Goal: Transaction & Acquisition: Subscribe to service/newsletter

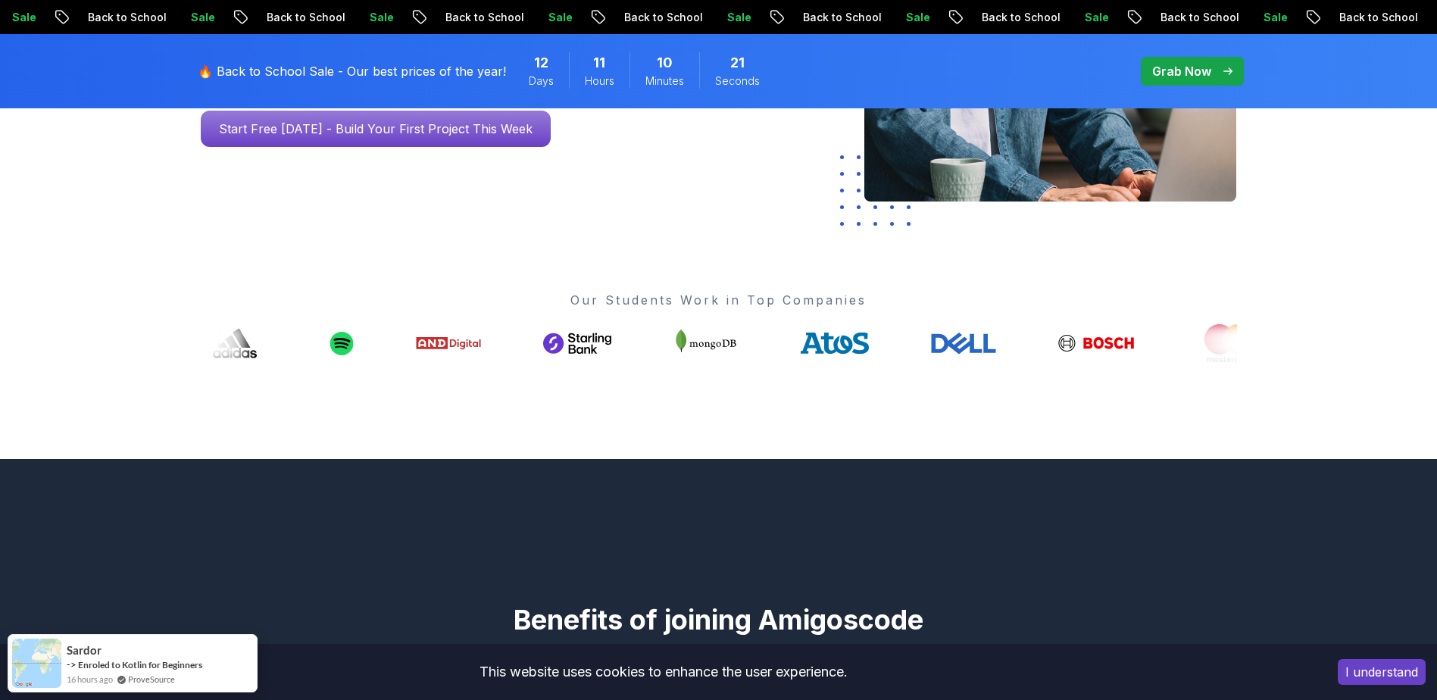
scroll to position [455, 0]
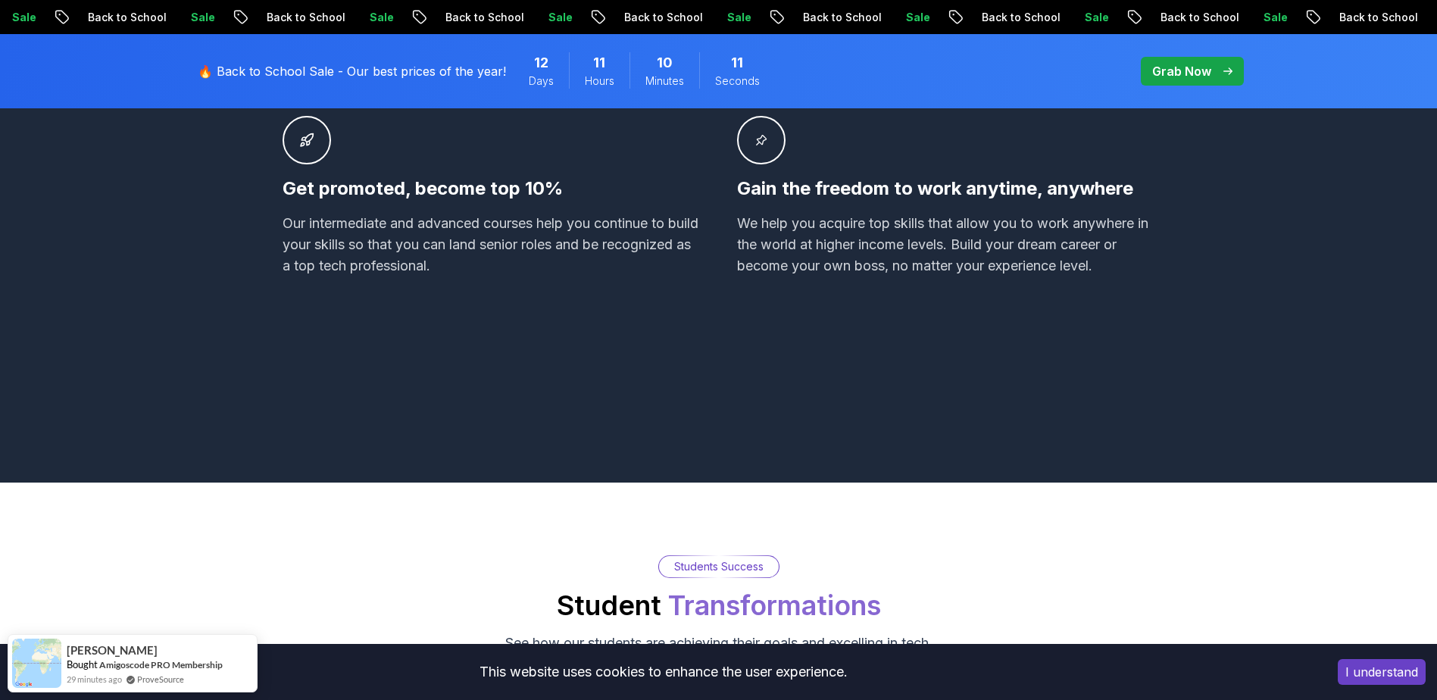
scroll to position [1515, 0]
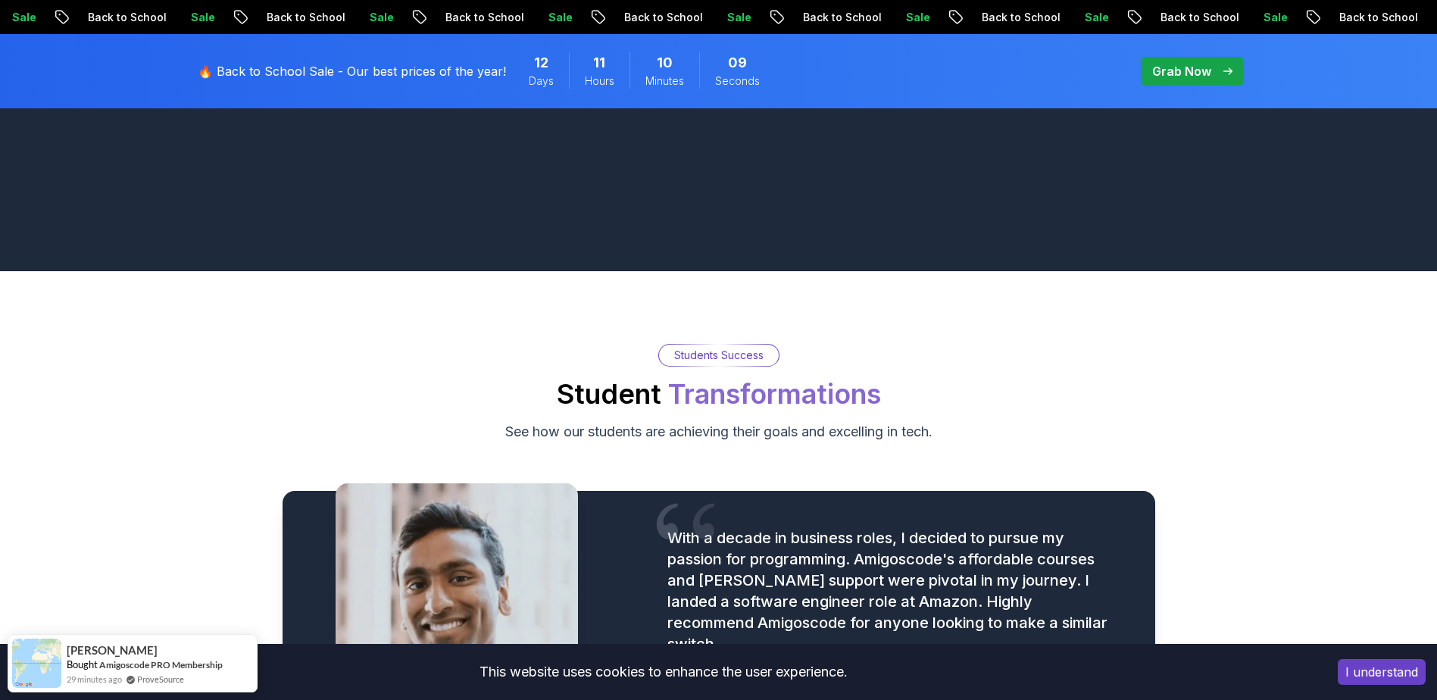
drag, startPoint x: 1398, startPoint y: 668, endPoint x: 1385, endPoint y: 663, distance: 13.9
click at [1397, 668] on button "I understand" at bounding box center [1382, 672] width 88 height 26
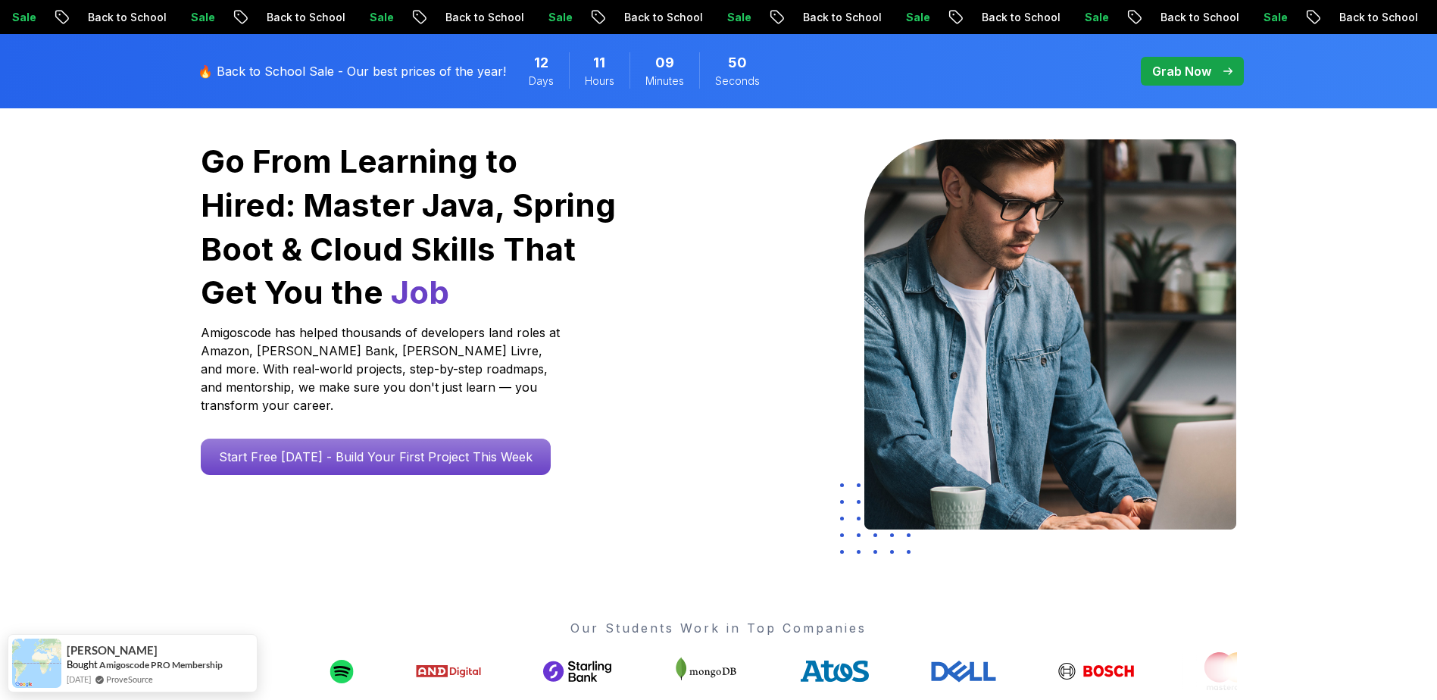
scroll to position [0, 0]
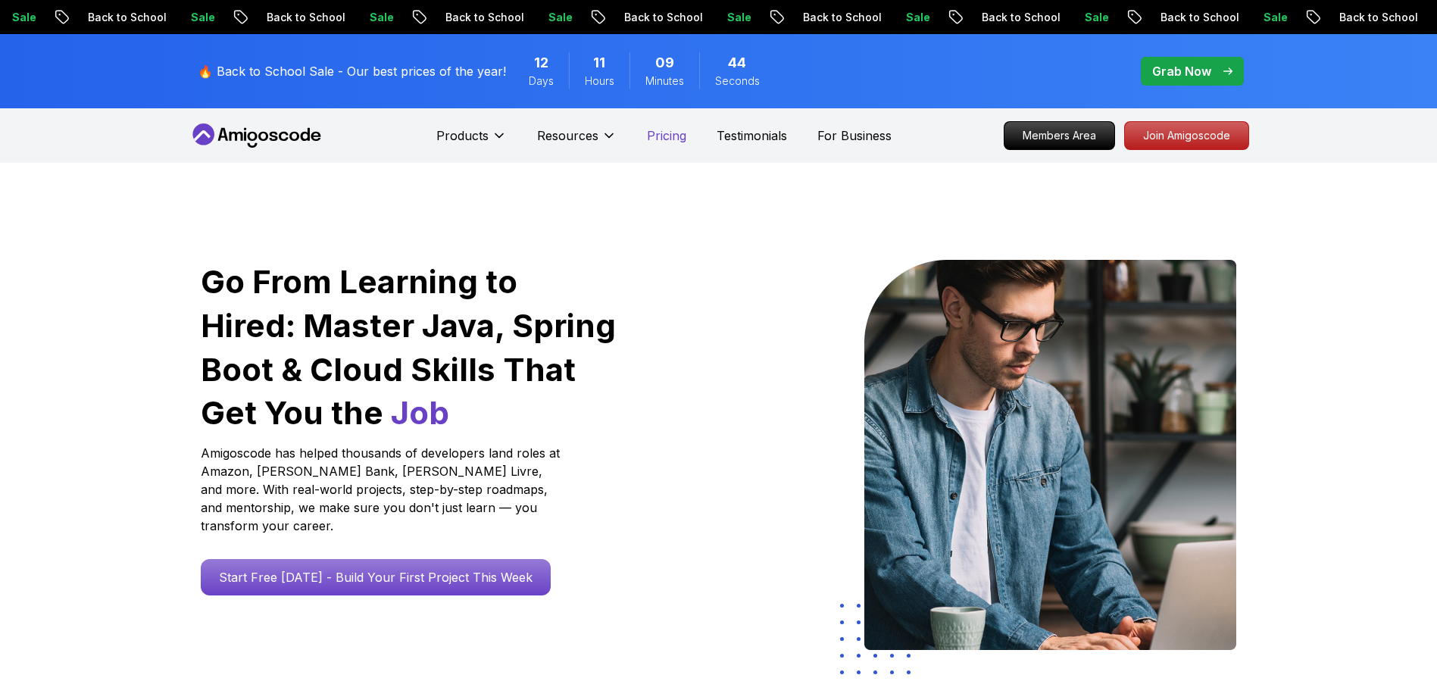
click at [668, 139] on p "Pricing" at bounding box center [666, 136] width 39 height 18
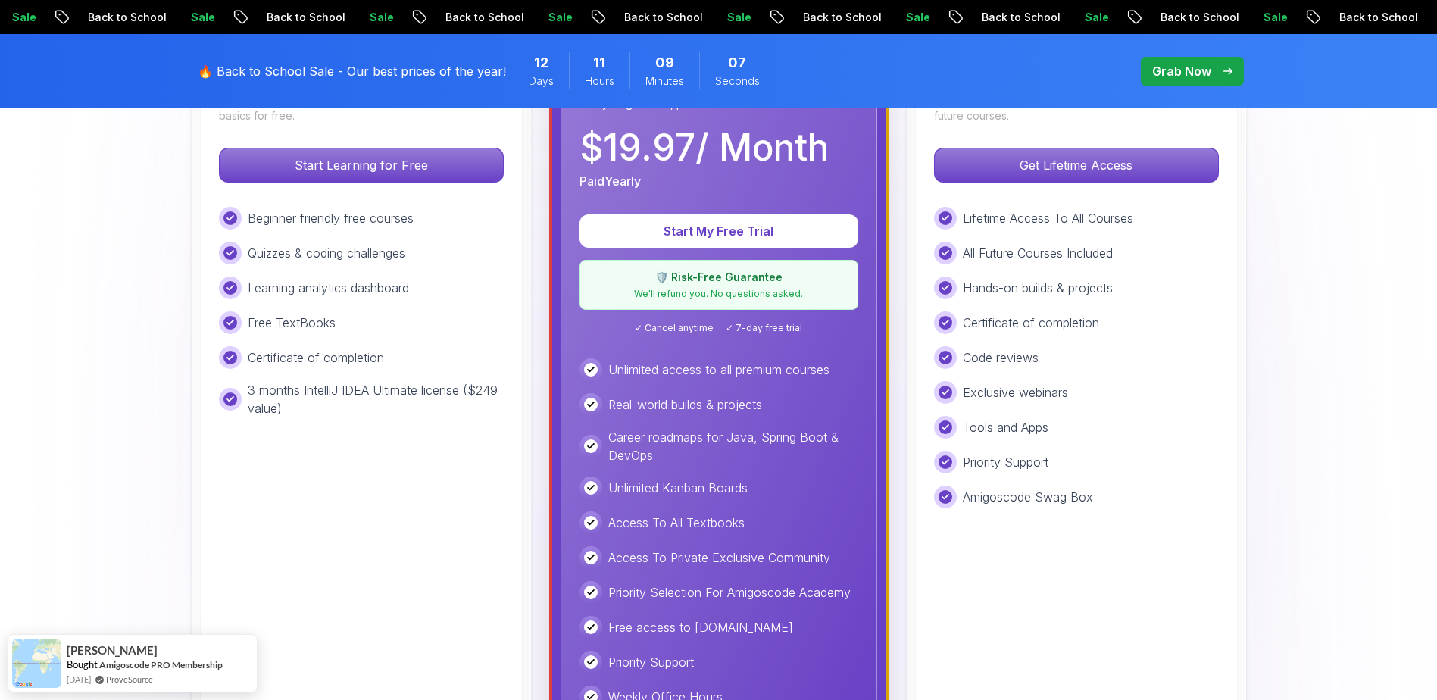
scroll to position [379, 0]
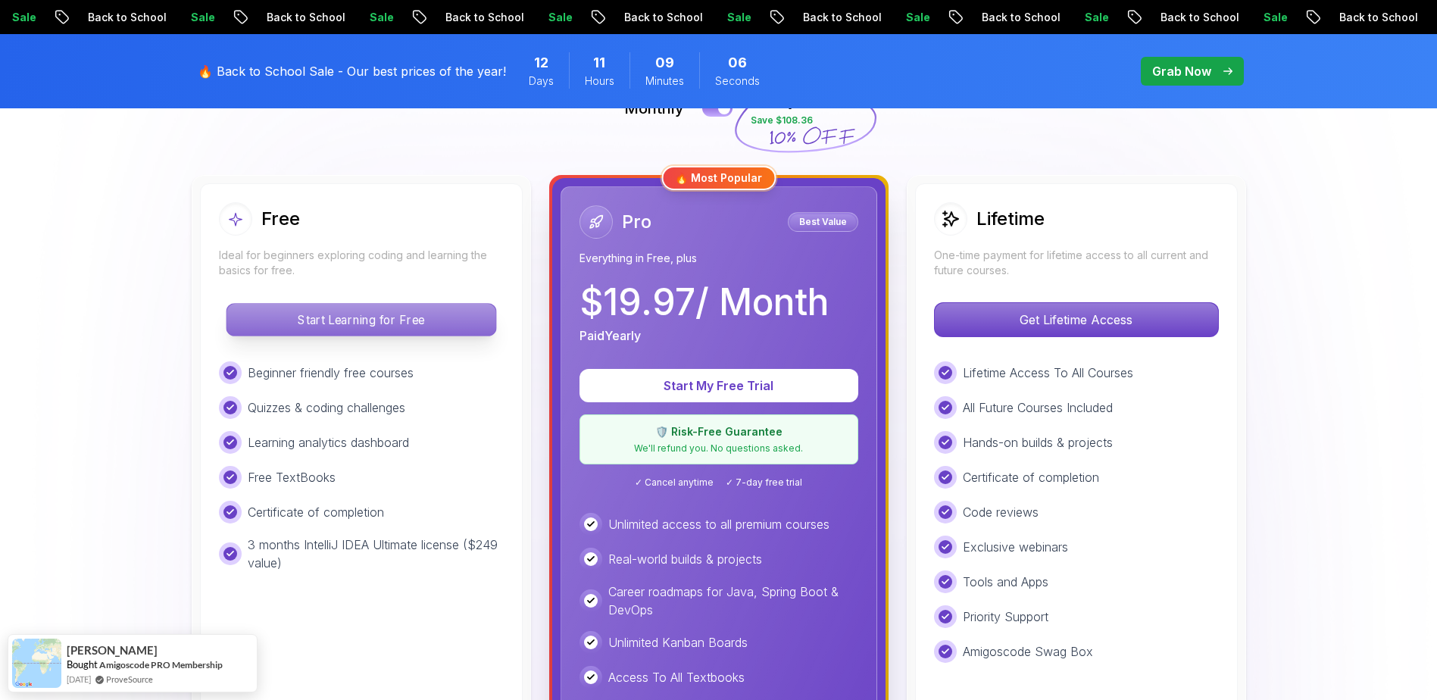
drag, startPoint x: 295, startPoint y: 308, endPoint x: 316, endPoint y: 308, distance: 20.5
click at [295, 308] on p "Start Learning for Free" at bounding box center [361, 320] width 269 height 32
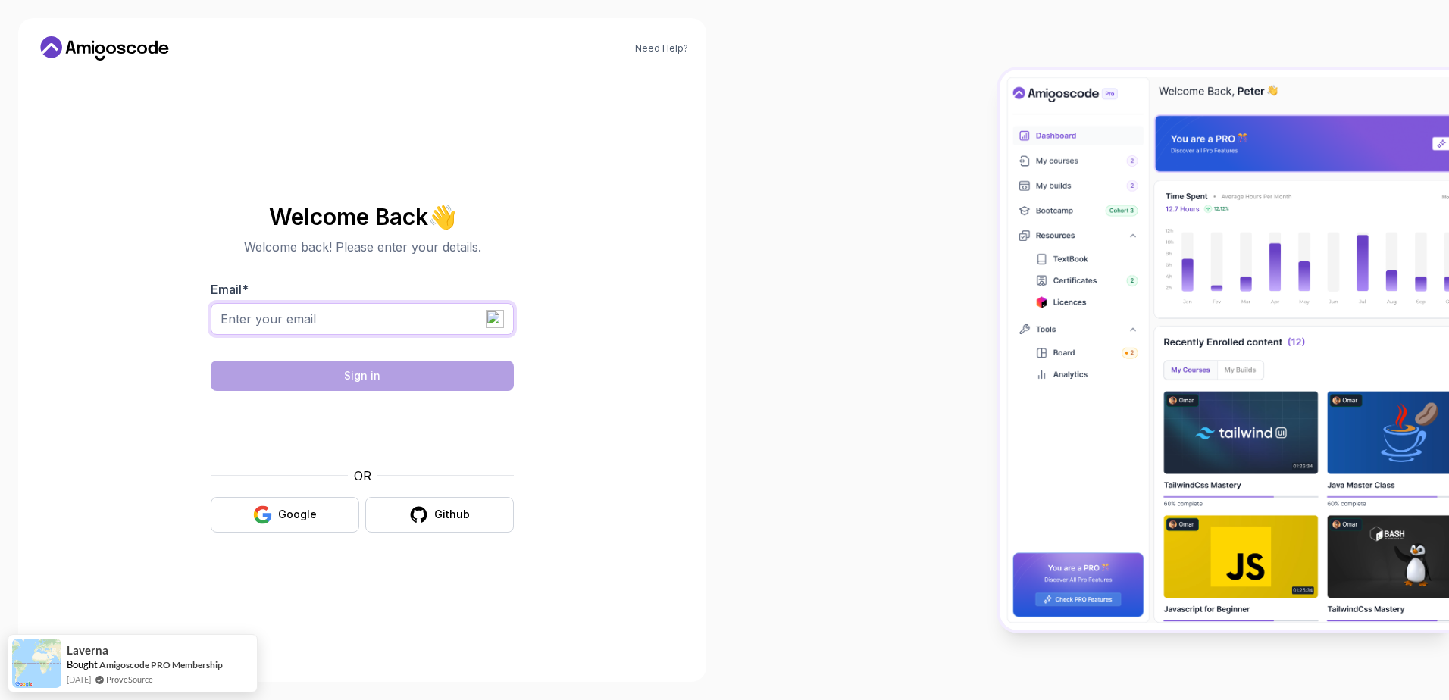
click at [310, 326] on input "Email *" at bounding box center [362, 319] width 303 height 32
click at [333, 320] on input "Email *" at bounding box center [362, 319] width 303 height 32
type input "[EMAIL_ADDRESS][DOMAIN_NAME]"
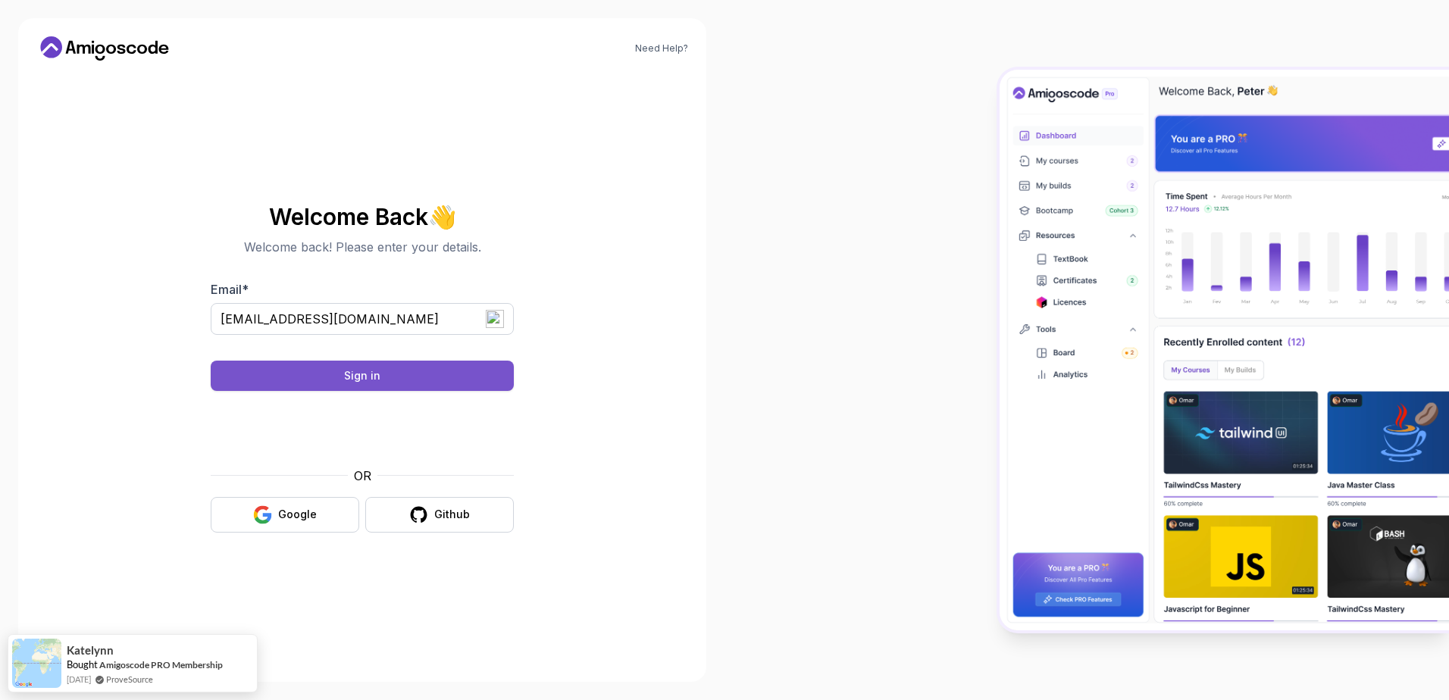
click at [400, 377] on button "Sign in" at bounding box center [362, 376] width 303 height 30
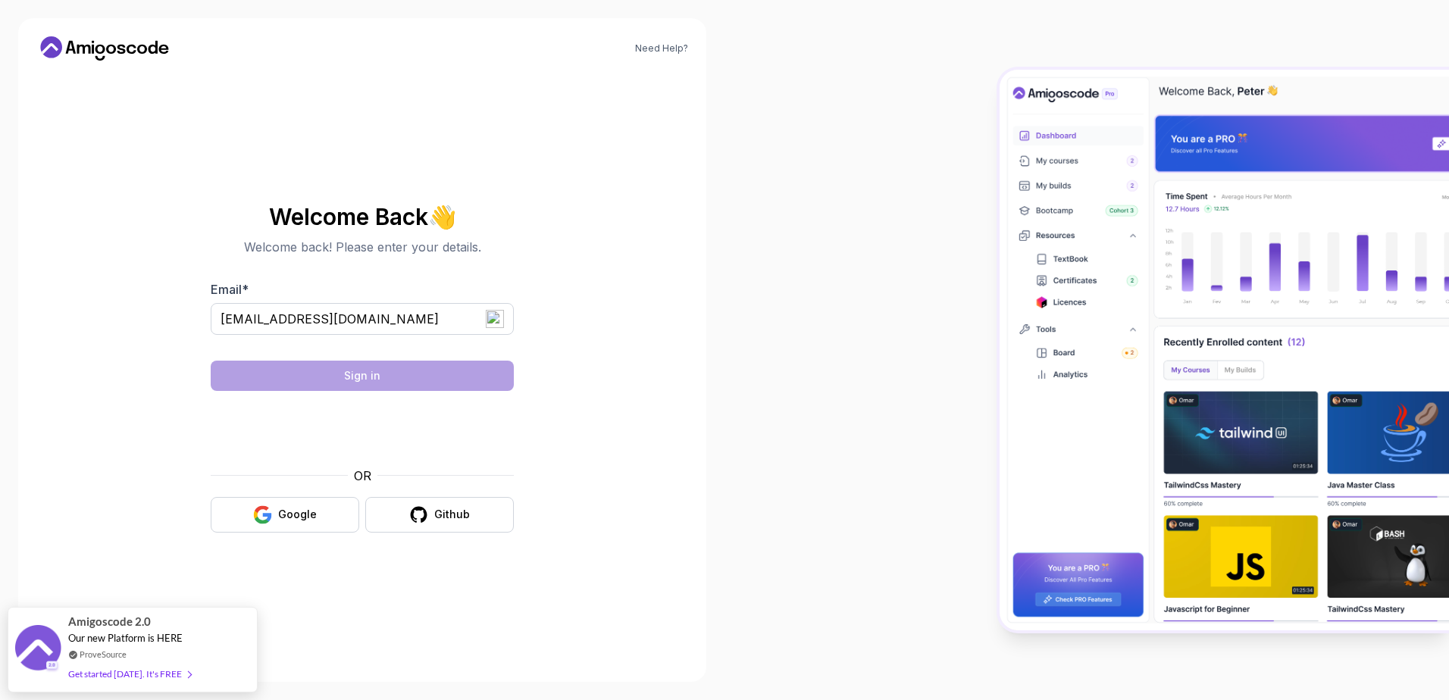
type input "[EMAIL_ADDRESS][DOMAIN_NAME]"
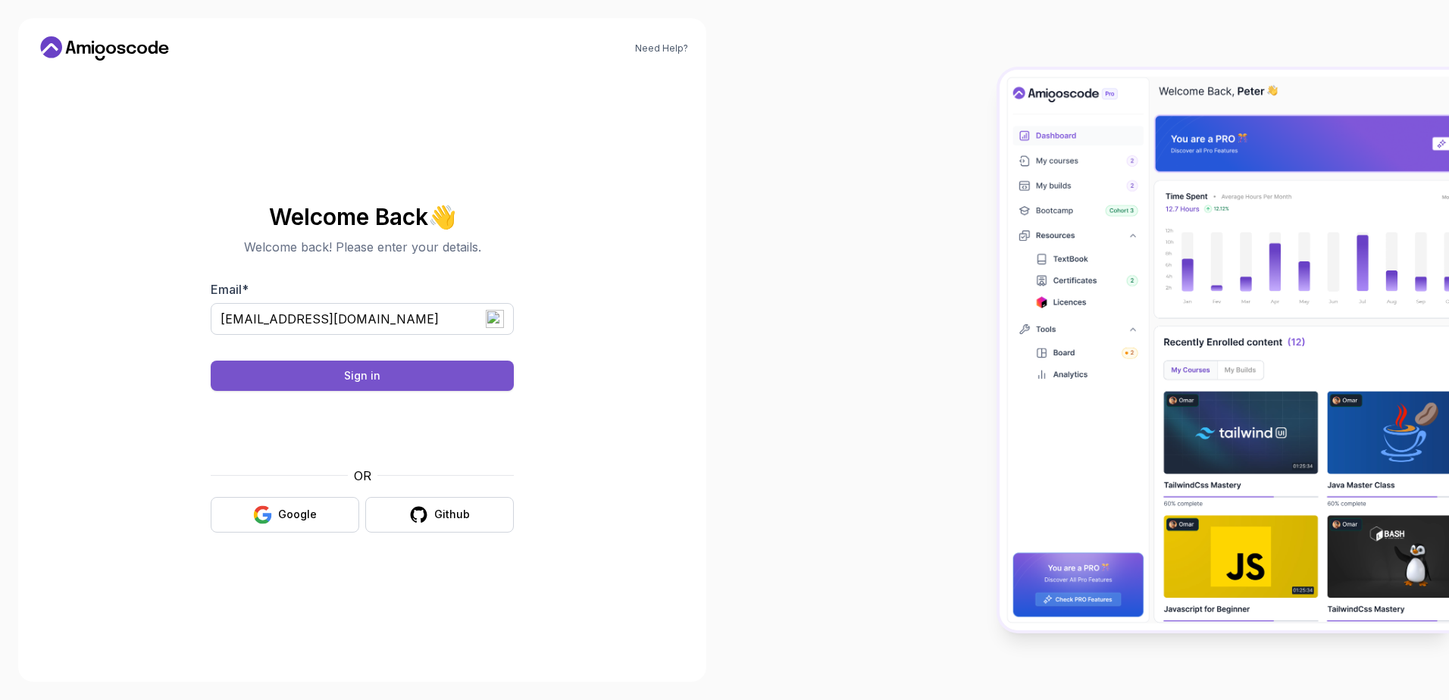
click at [376, 379] on div "Sign in" at bounding box center [362, 375] width 36 height 15
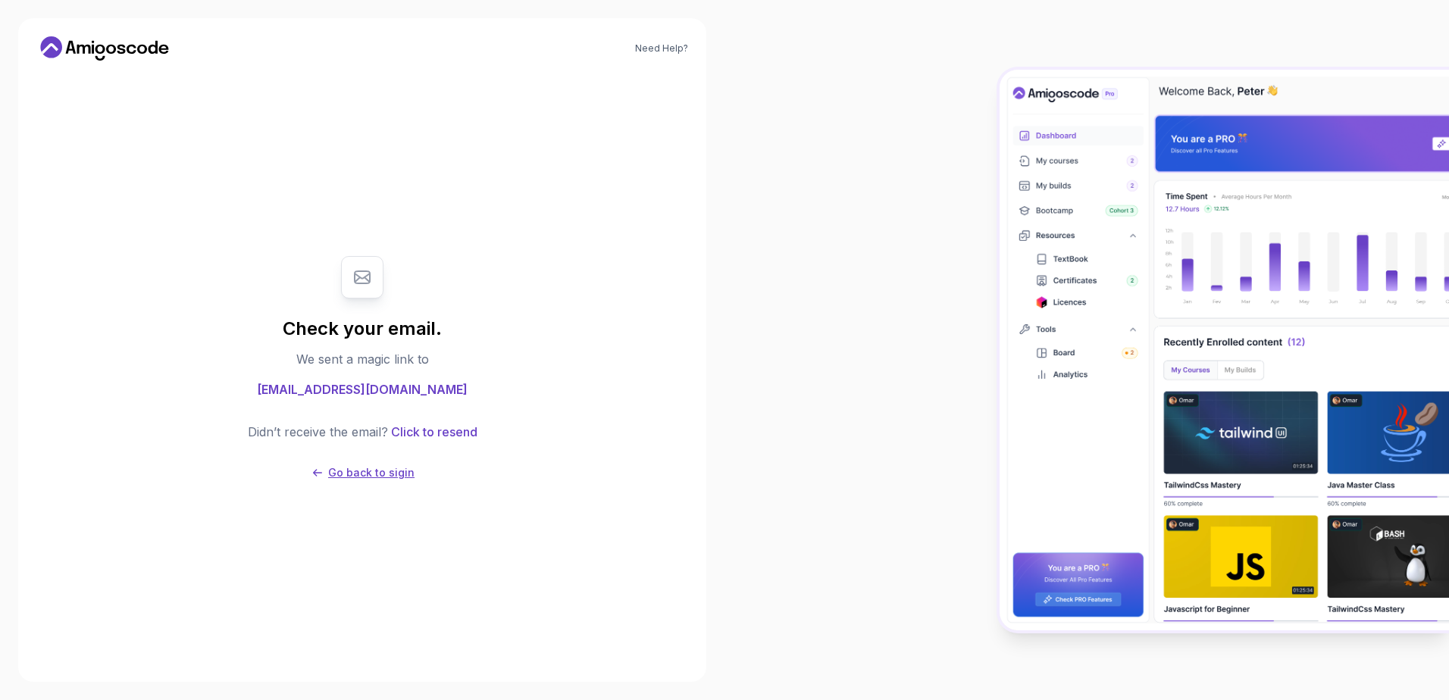
click at [386, 478] on p "Go back to sigin" at bounding box center [371, 472] width 86 height 15
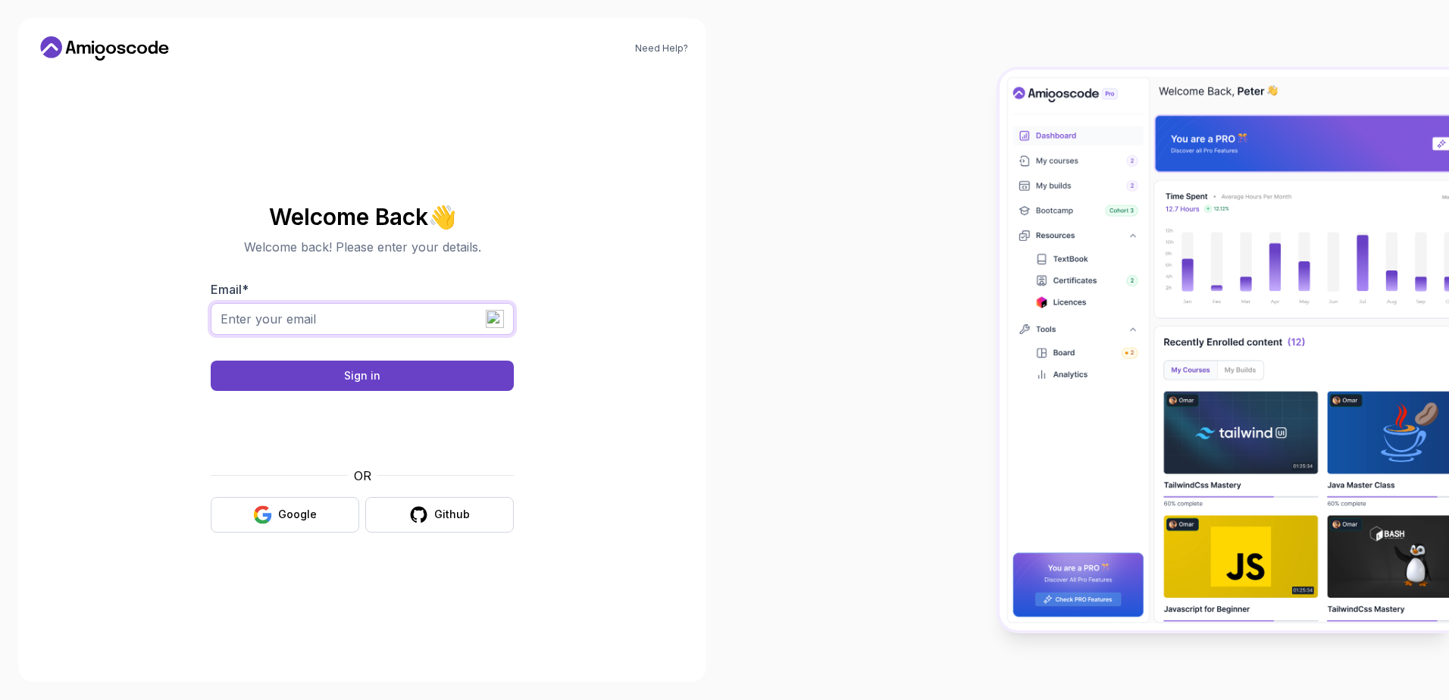
click at [276, 317] on input "Email *" at bounding box center [362, 319] width 303 height 32
click at [381, 313] on input "Email *" at bounding box center [362, 319] width 303 height 32
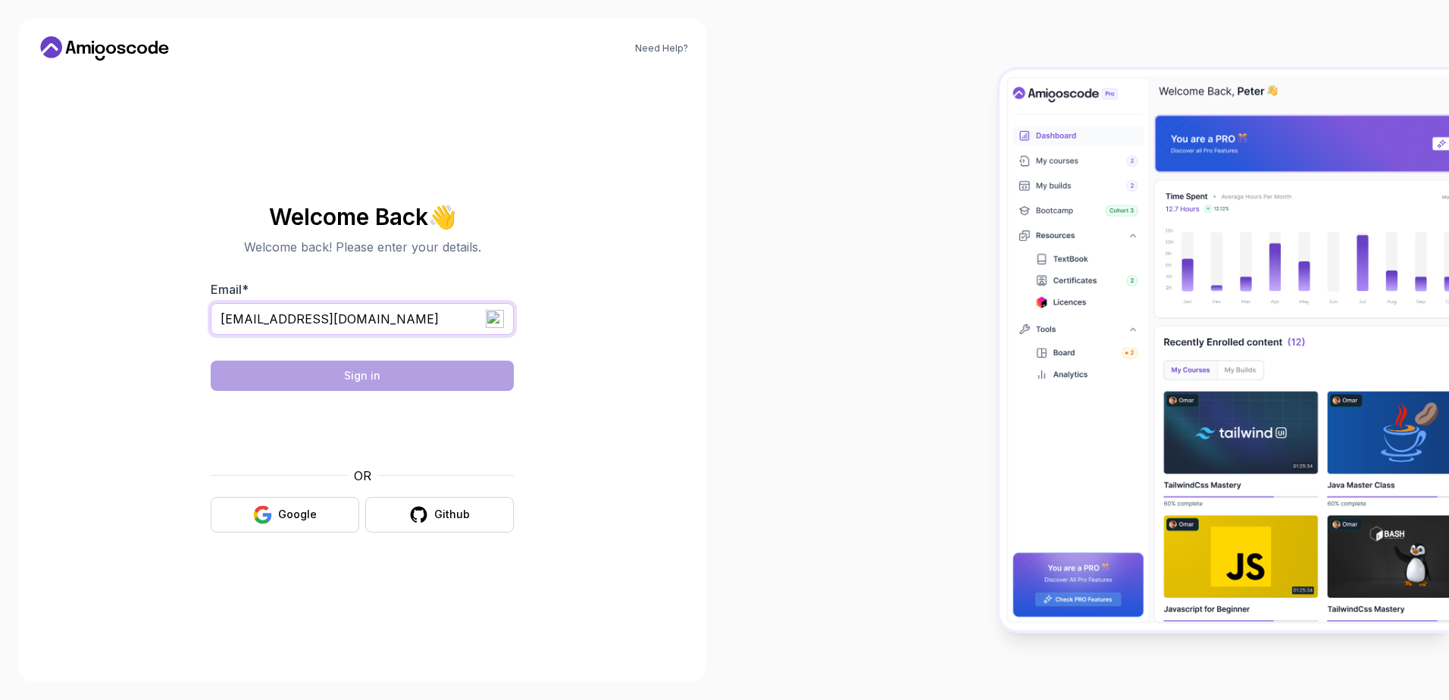
type input "[EMAIL_ADDRESS][DOMAIN_NAME]"
click at [324, 375] on button "Sign in" at bounding box center [362, 376] width 303 height 30
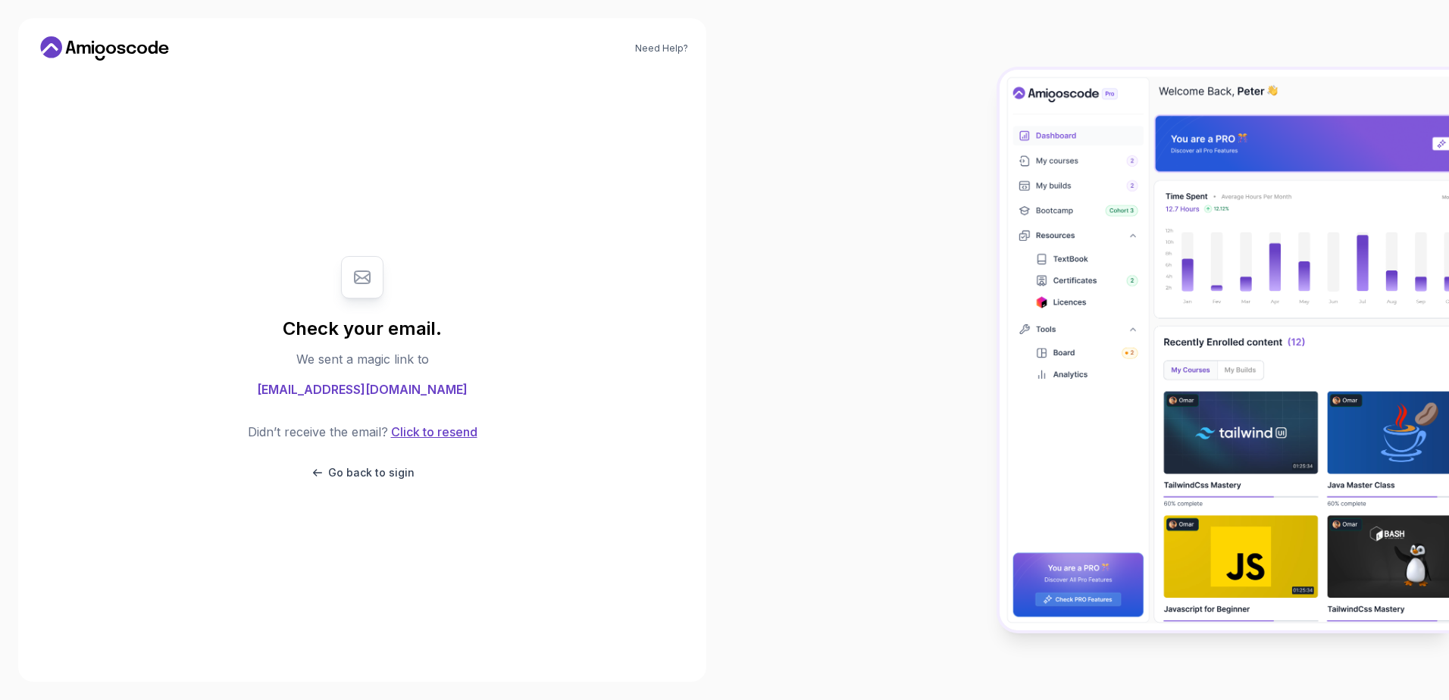
click at [455, 433] on button "Click to resend" at bounding box center [432, 432] width 89 height 18
click at [664, 44] on link "Need Help?" at bounding box center [661, 48] width 53 height 12
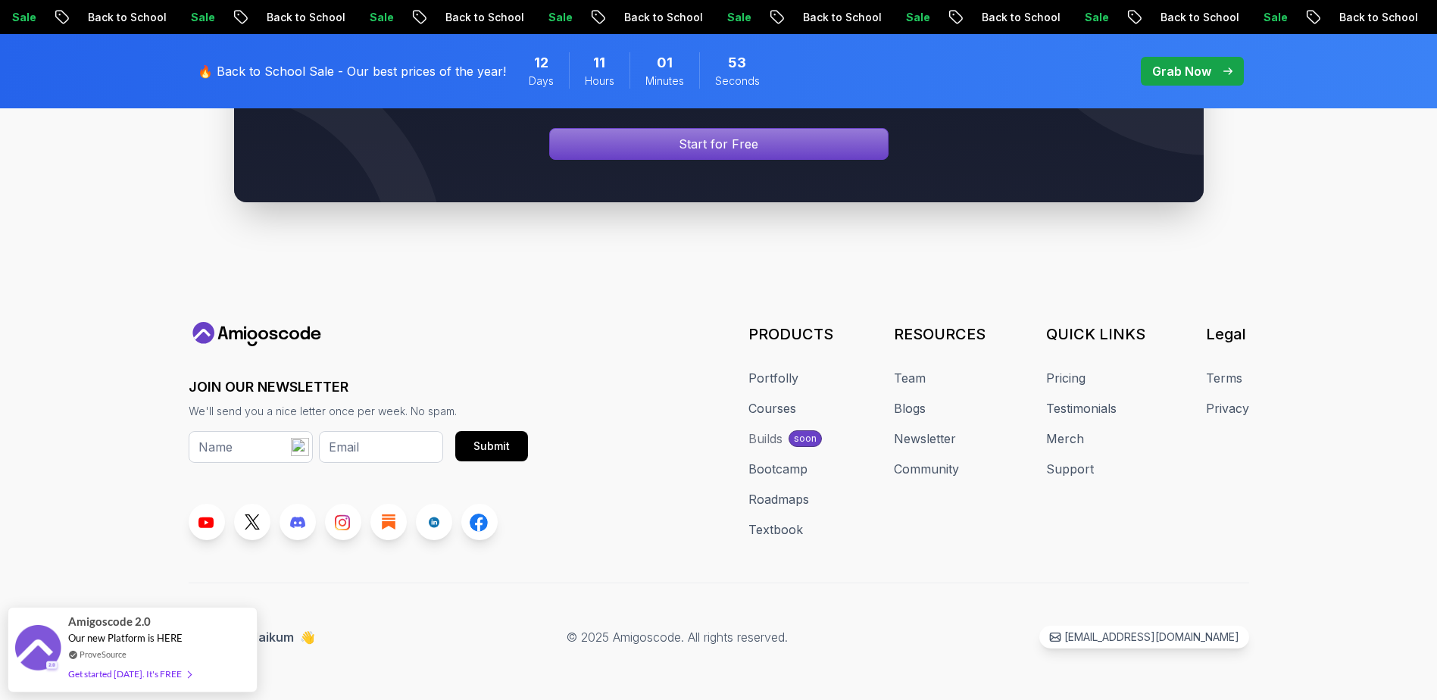
scroll to position [1012, 0]
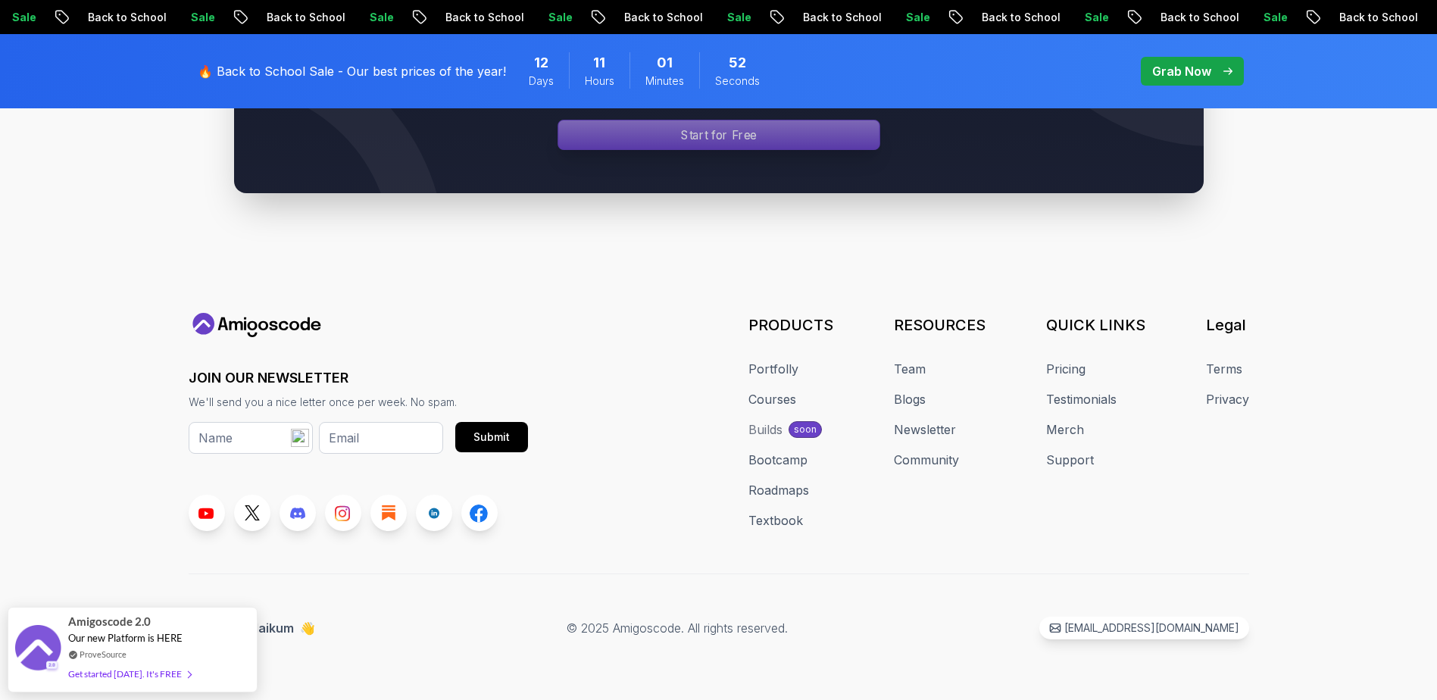
click at [687, 132] on p "Start for Free" at bounding box center [719, 135] width 76 height 17
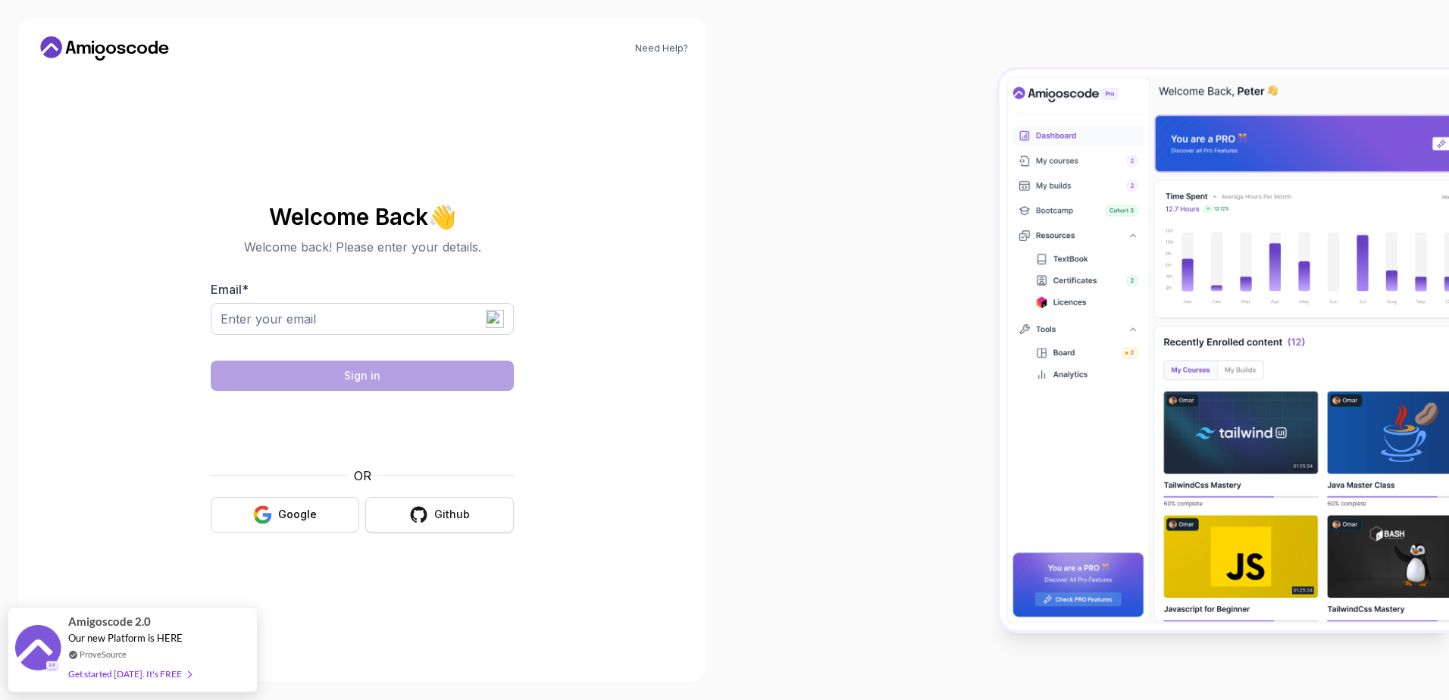
click at [455, 517] on div "Github" at bounding box center [452, 514] width 36 height 15
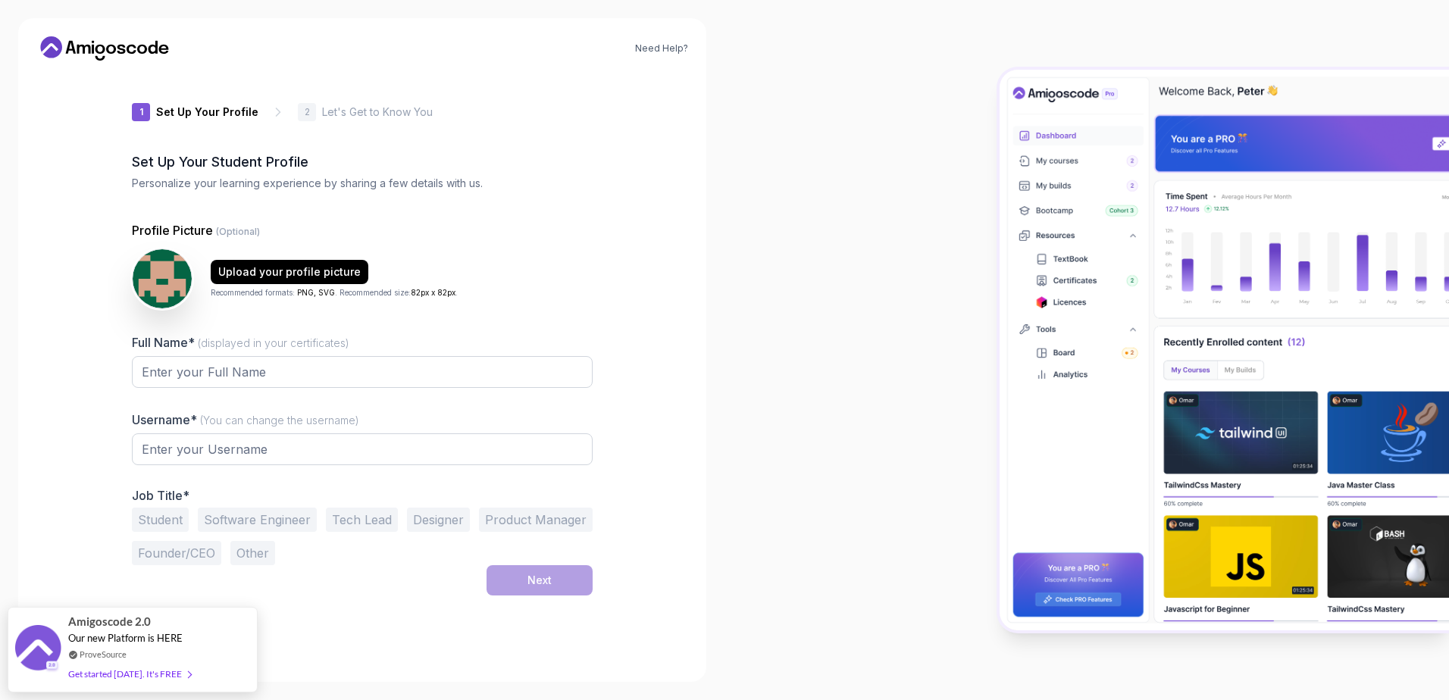
type input "charmingbobcatf6b99"
click at [642, 153] on div "Need Help? 1 Set Up Your Profile 1 Set Up Your Profile 2 Let's Get to Know You …" at bounding box center [362, 350] width 688 height 664
